Goal: Task Accomplishment & Management: Manage account settings

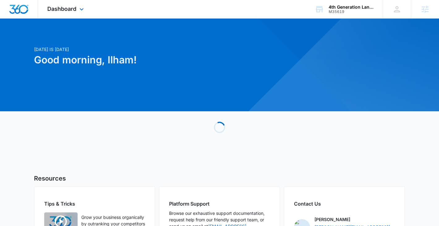
click at [87, 6] on div "Dashboard Apps Reputation Websites Forms CRM Email Social Payments POS Content …" at bounding box center [66, 9] width 57 height 18
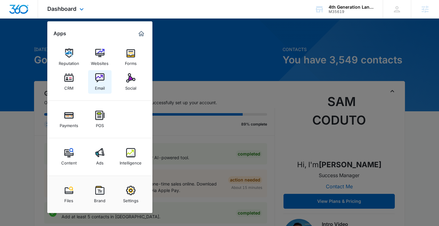
click at [99, 82] on img at bounding box center [99, 77] width 9 height 9
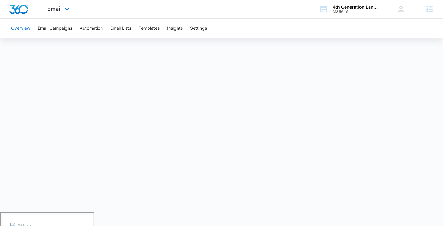
click at [56, 5] on div "Email Apps Reputation Websites Forms CRM Email Social Payments POS Content Ads …" at bounding box center [59, 9] width 42 height 18
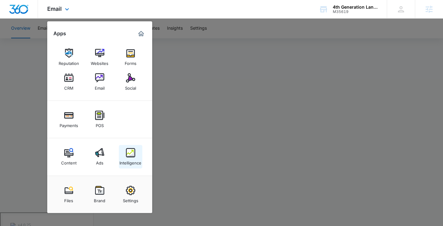
click at [132, 156] on img at bounding box center [130, 152] width 9 height 9
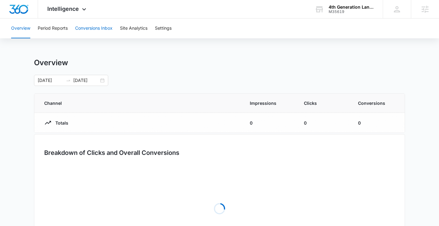
click at [94, 32] on button "Conversions Inbox" at bounding box center [93, 29] width 37 height 20
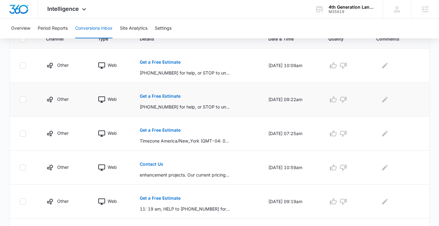
scroll to position [136, 0]
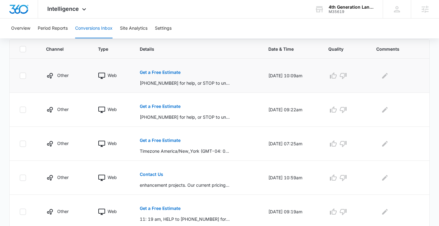
click at [142, 68] on button "Get a Free Estimate" at bounding box center [160, 72] width 41 height 15
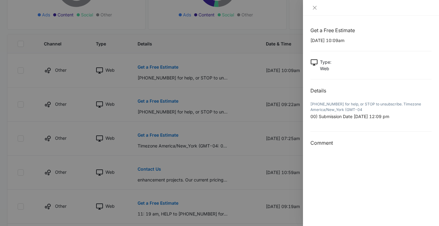
scroll to position [148, 0]
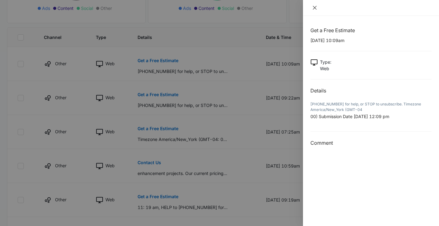
click at [313, 6] on icon "close" at bounding box center [315, 8] width 4 height 4
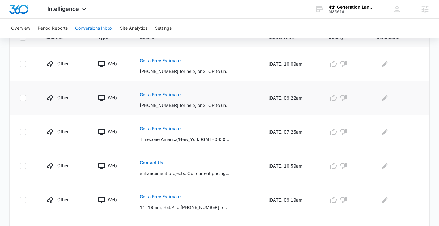
click at [166, 94] on p "Get a Free Estimate" at bounding box center [160, 94] width 41 height 4
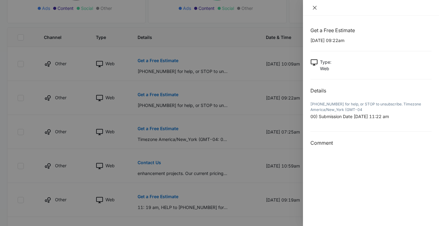
click at [311, 6] on button "Close" at bounding box center [314, 8] width 9 height 6
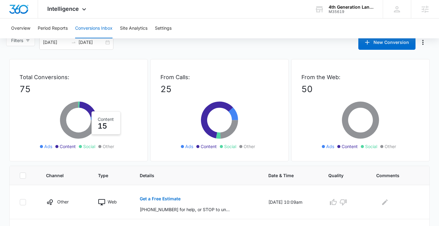
scroll to position [0, 0]
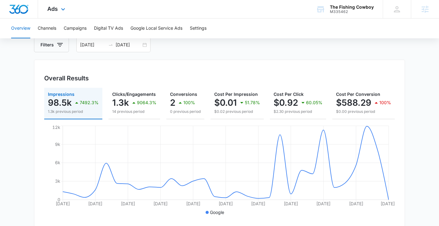
scroll to position [26, 0]
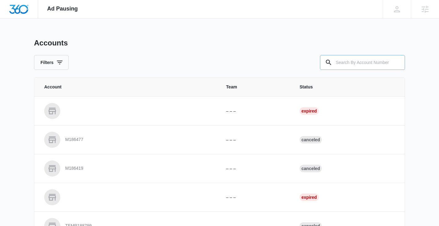
click at [371, 62] on input "text" at bounding box center [362, 62] width 85 height 15
paste input "M35619"
type input "M35619"
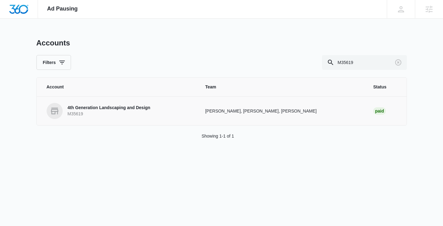
click at [126, 112] on p "M35619" at bounding box center [109, 114] width 83 height 6
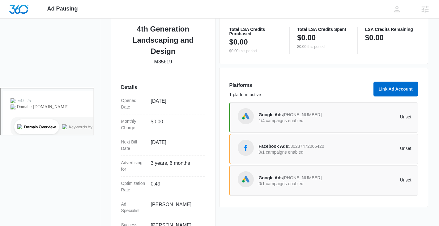
scroll to position [168, 0]
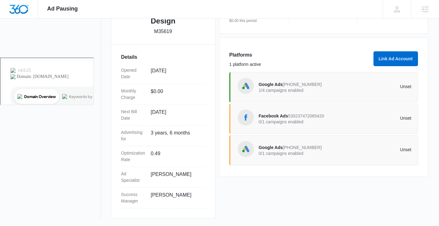
click at [272, 150] on span "Google Ads" at bounding box center [271, 147] width 24 height 5
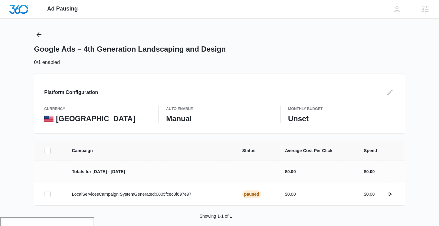
scroll to position [8, 0]
click at [37, 33] on icon "Back" at bounding box center [38, 34] width 7 height 7
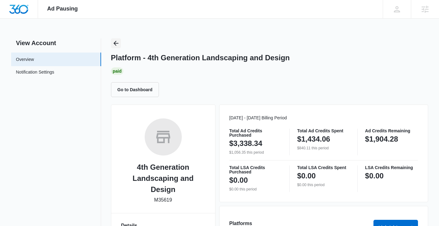
click at [113, 41] on icon "Back" at bounding box center [115, 43] width 7 height 7
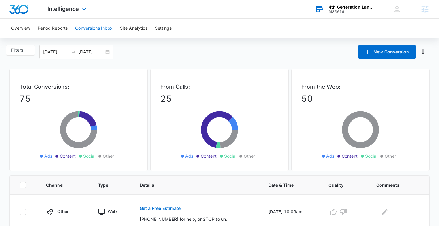
click at [348, 8] on div "4th Generation Landscaping and Design" at bounding box center [350, 7] width 45 height 5
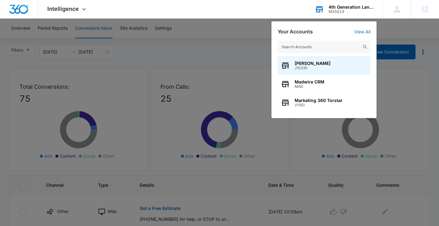
click at [321, 44] on input "text" at bounding box center [323, 47] width 93 height 12
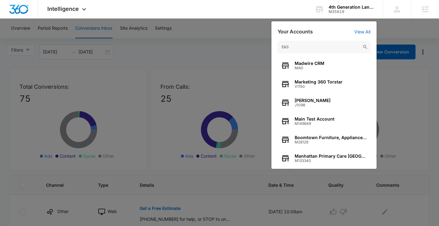
drag, startPoint x: 309, startPoint y: 46, endPoint x: 253, endPoint y: 46, distance: 55.3
click at [253, 19] on nav "Intelligence Apps Reputation Websites Forms CRM Email Social Payments POS Conte…" at bounding box center [219, 9] width 439 height 19
type input "Garage"
click at [223, 36] on div at bounding box center [219, 113] width 439 height 226
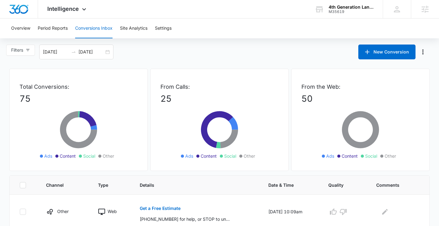
scroll to position [206, 0]
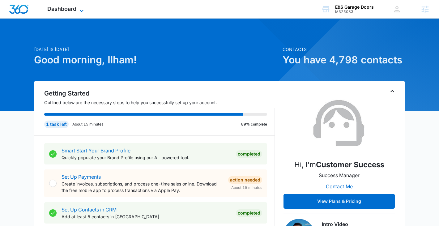
click at [75, 12] on span "Dashboard" at bounding box center [61, 9] width 29 height 6
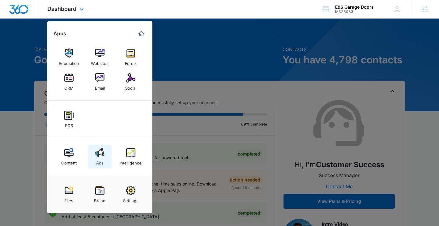
click at [102, 157] on img at bounding box center [99, 152] width 9 height 9
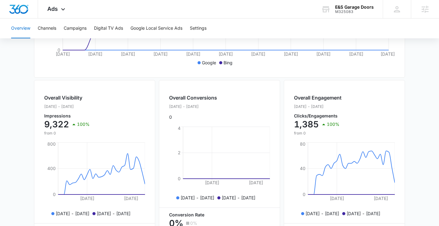
scroll to position [59, 0]
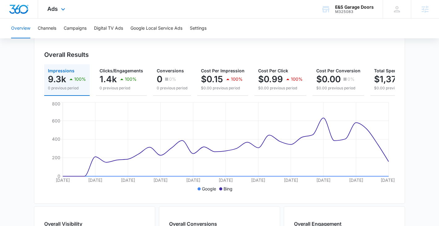
click at [55, 14] on div "Ads Apps Reputation Websites Forms CRM Email Social POS Content Ads Intelligenc…" at bounding box center [57, 9] width 38 height 18
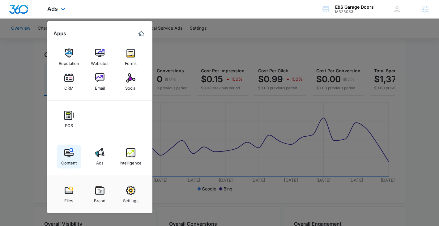
click at [72, 159] on div "Content" at bounding box center [68, 161] width 15 height 8
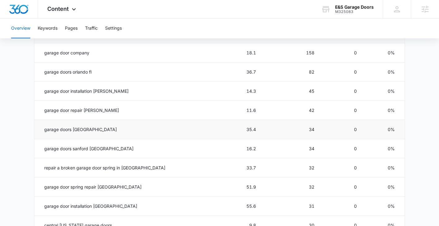
scroll to position [292, 0]
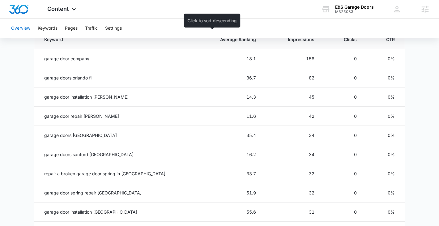
click at [235, 41] on span "Average Ranking" at bounding box center [233, 39] width 45 height 6
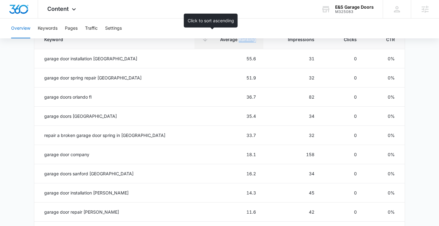
click at [235, 41] on span "Average Ranking" at bounding box center [233, 39] width 45 height 6
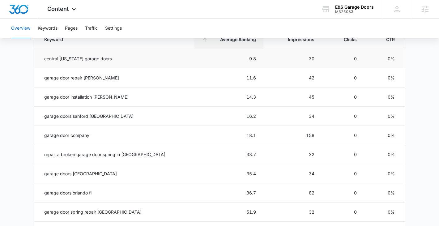
click at [155, 63] on td "central florida garage doors" at bounding box center [114, 58] width 160 height 19
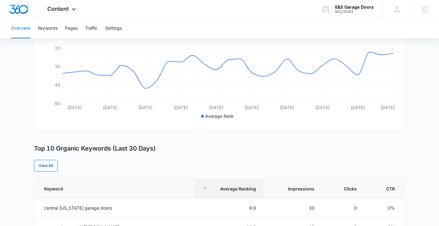
scroll to position [86, 0]
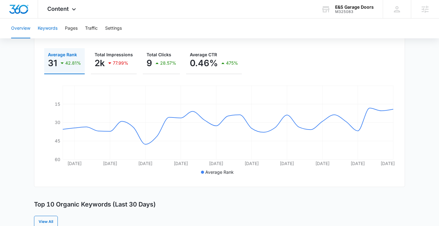
click at [54, 30] on button "Keywords" at bounding box center [48, 29] width 20 height 20
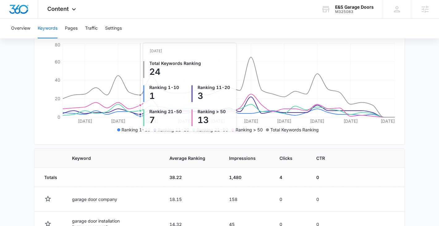
scroll to position [176, 0]
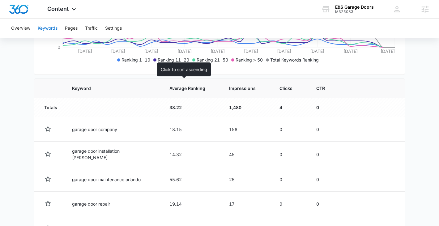
click at [177, 89] on span "Average Ranking" at bounding box center [187, 88] width 36 height 6
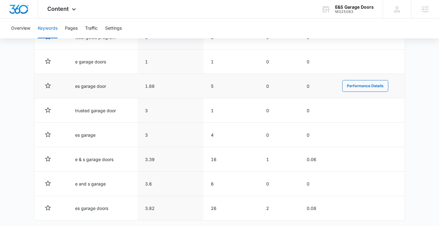
scroll to position [345, 0]
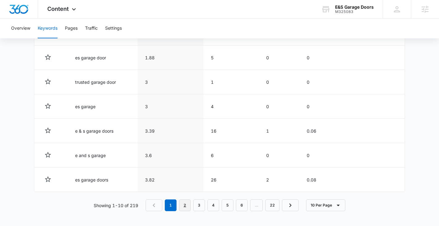
click at [188, 202] on link "2" at bounding box center [185, 205] width 12 height 12
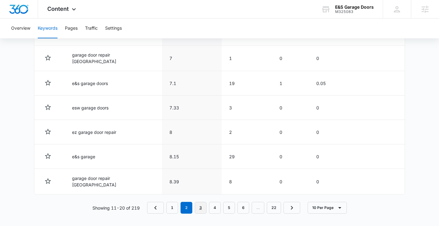
click at [202, 204] on link "3" at bounding box center [201, 208] width 12 height 12
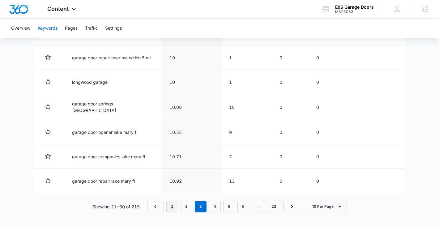
click at [176, 206] on link "1" at bounding box center [172, 206] width 12 height 12
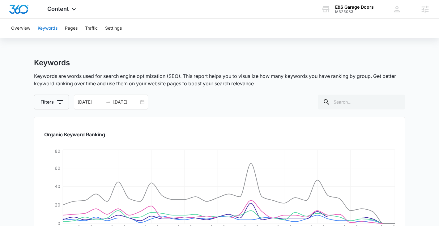
scroll to position [57, 0]
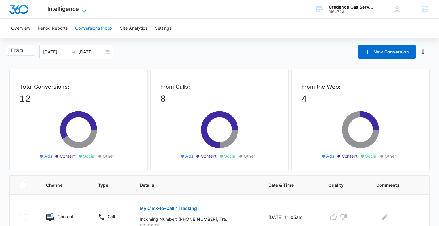
click at [72, 12] on span "Intelligence" at bounding box center [63, 9] width 32 height 6
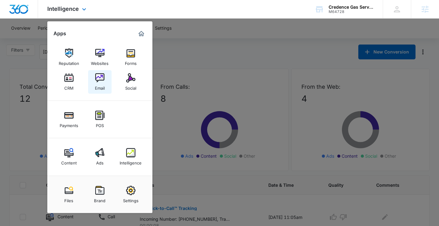
click at [96, 79] on img at bounding box center [99, 77] width 9 height 9
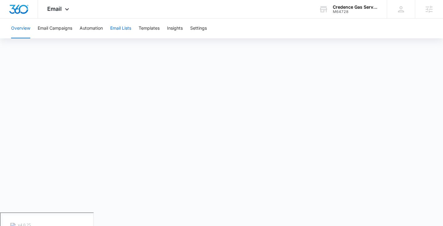
click at [125, 32] on button "Email Lists" at bounding box center [120, 29] width 21 height 20
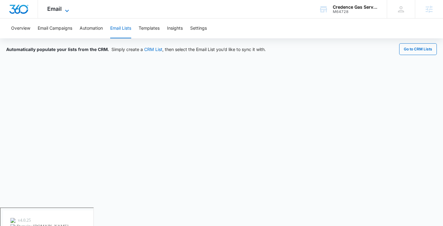
click at [59, 9] on span "Email" at bounding box center [54, 9] width 15 height 6
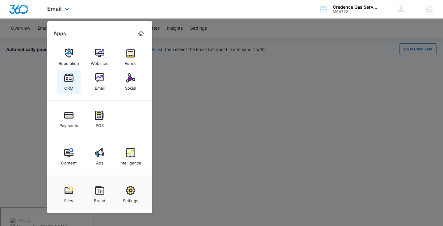
click at [63, 80] on link "CRM" at bounding box center [68, 81] width 23 height 23
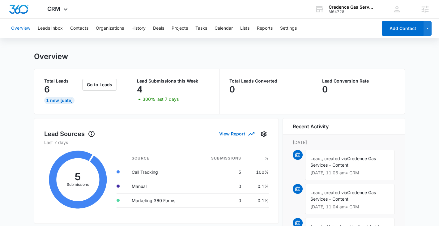
scroll to position [35, 0]
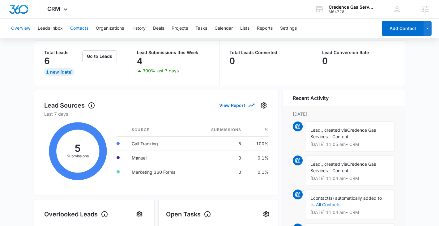
click at [71, 29] on button "Contacts" at bounding box center [79, 29] width 18 height 20
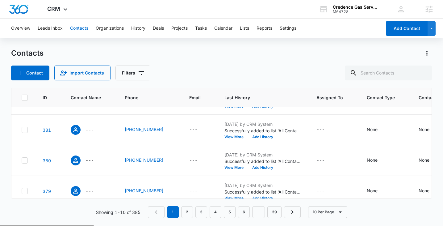
scroll to position [219, 0]
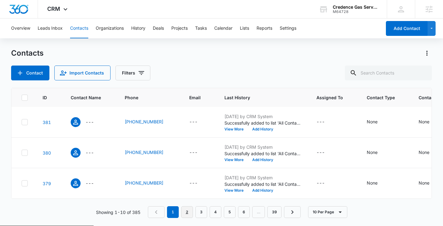
click at [184, 209] on link "2" at bounding box center [187, 212] width 12 height 12
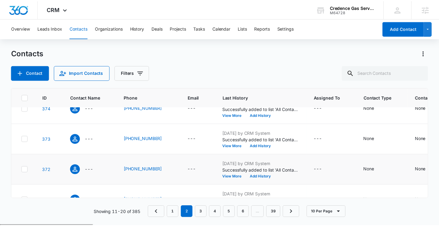
scroll to position [0, 0]
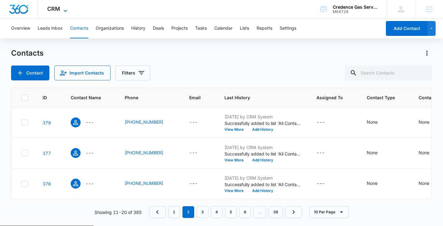
click at [57, 11] on span "CRM" at bounding box center [53, 9] width 13 height 6
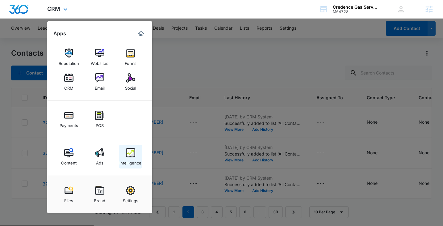
click at [124, 156] on link "Intelligence" at bounding box center [130, 156] width 23 height 23
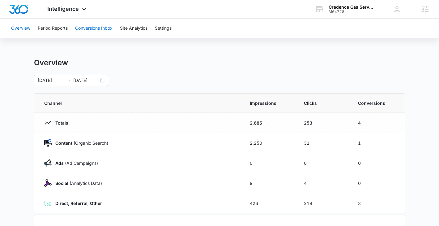
click at [98, 28] on button "Conversions Inbox" at bounding box center [93, 29] width 37 height 20
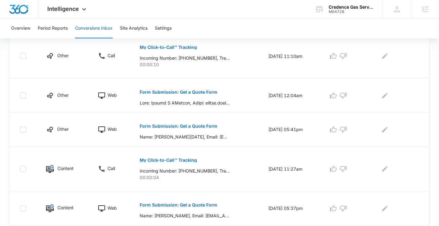
scroll to position [373, 0]
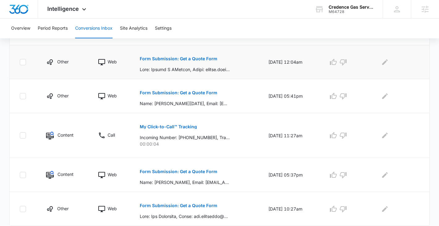
click at [156, 57] on p "Form Submission: Get a Quote Form" at bounding box center [179, 59] width 78 height 4
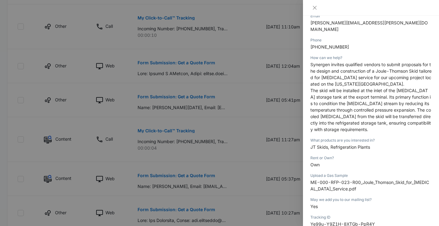
scroll to position [107, 0]
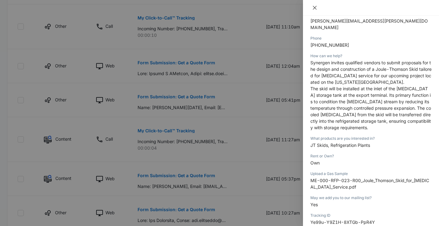
click at [312, 10] on button "Close" at bounding box center [314, 8] width 9 height 6
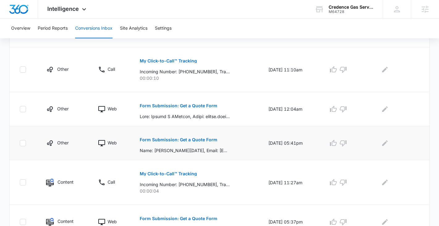
scroll to position [333, 0]
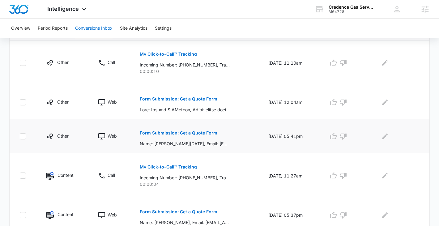
click at [184, 132] on p "Form Submission: Get a Quote Form" at bounding box center [179, 133] width 78 height 4
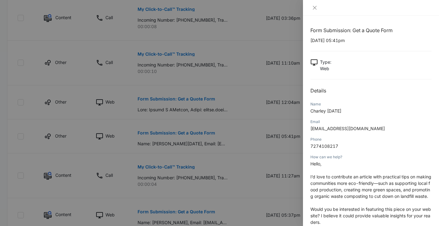
scroll to position [120, 0]
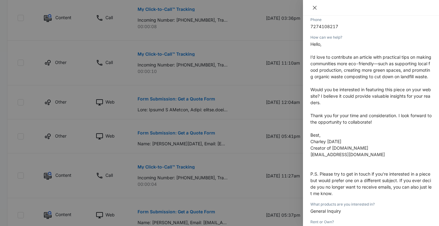
click at [313, 7] on icon "close" at bounding box center [314, 7] width 5 height 5
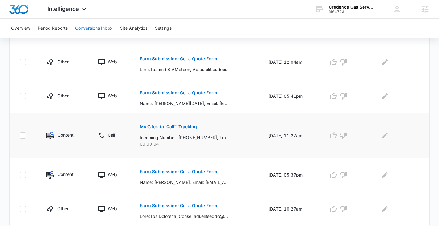
scroll to position [393, 0]
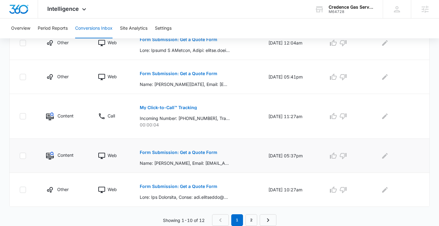
click at [203, 150] on p "Form Submission: Get a Quote Form" at bounding box center [179, 152] width 78 height 4
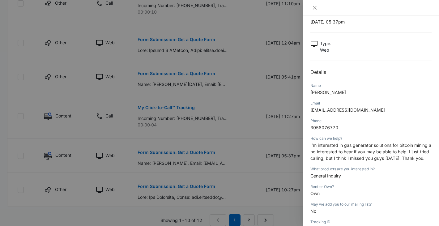
scroll to position [0, 0]
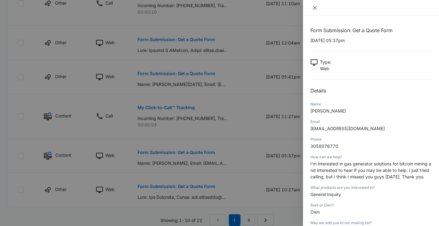
click at [314, 8] on icon "close" at bounding box center [314, 7] width 5 height 5
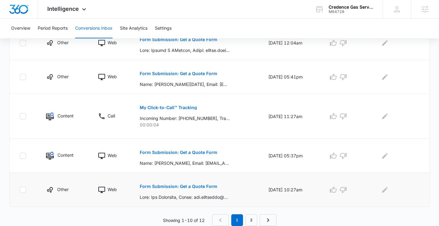
click at [192, 185] on p "Form Submission: Get a Quote Form" at bounding box center [179, 186] width 78 height 4
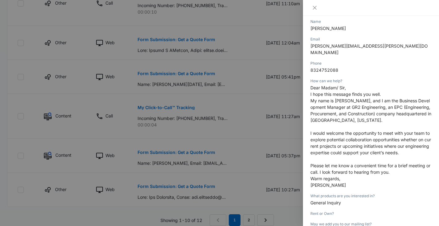
scroll to position [134, 0]
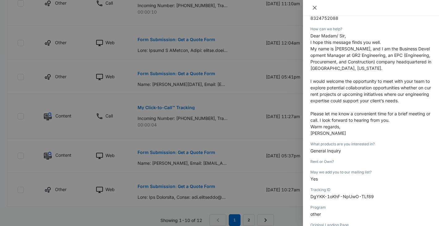
click at [312, 8] on button "Close" at bounding box center [314, 8] width 9 height 6
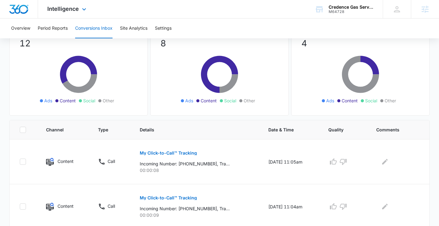
scroll to position [49, 0]
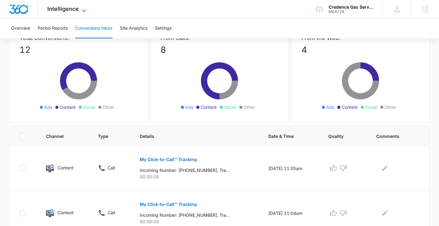
click at [85, 8] on icon at bounding box center [83, 10] width 7 height 7
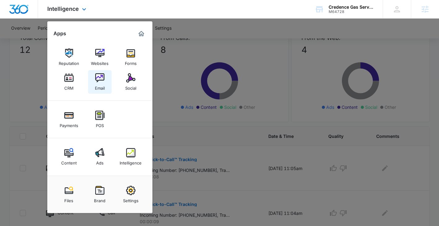
click at [103, 86] on div "Email" at bounding box center [100, 86] width 10 height 8
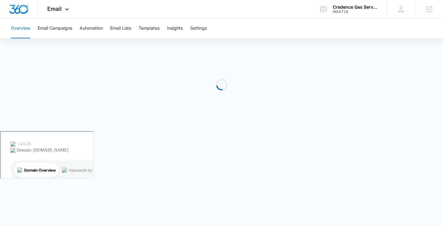
click at [134, 24] on div "Overview Email Campaigns Automation Email Lists Templates Insights Settings" at bounding box center [221, 29] width 428 height 20
click at [122, 29] on button "Email Lists" at bounding box center [120, 29] width 21 height 20
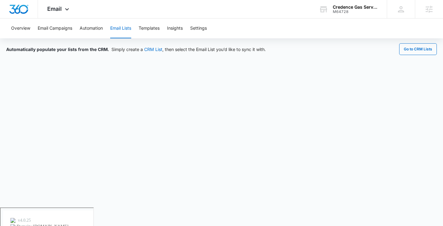
click at [121, 24] on button "Email Lists" at bounding box center [120, 29] width 21 height 20
click at [122, 27] on button "Email Lists" at bounding box center [120, 29] width 21 height 20
click at [409, 50] on button "Go to CRM Lists" at bounding box center [418, 49] width 38 height 12
click at [45, 29] on button "Email Campaigns" at bounding box center [55, 29] width 35 height 20
